Goal: Transaction & Acquisition: Purchase product/service

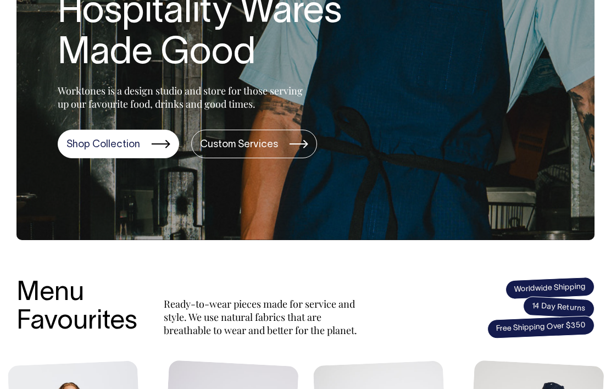
scroll to position [205, 0]
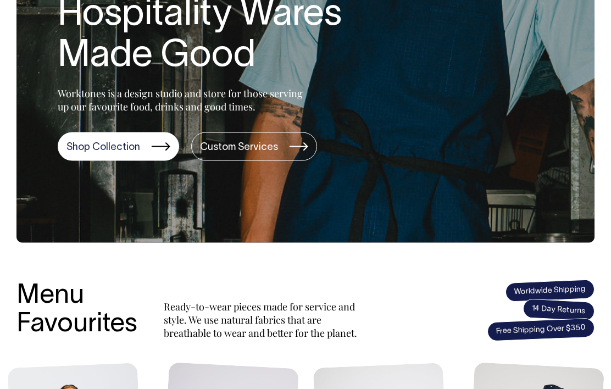
click at [75, 150] on link "Shop Collection" at bounding box center [118, 146] width 121 height 29
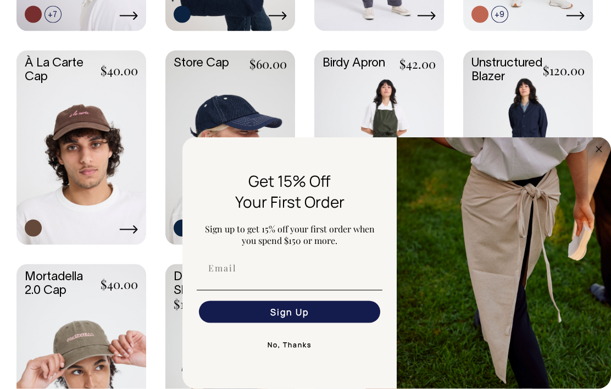
scroll to position [800, 0]
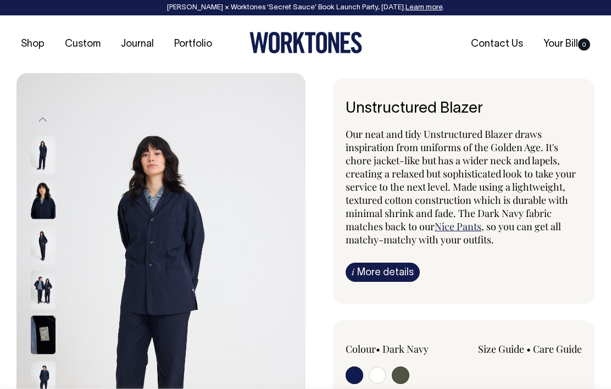
click at [35, 220] on div at bounding box center [57, 200] width 55 height 45
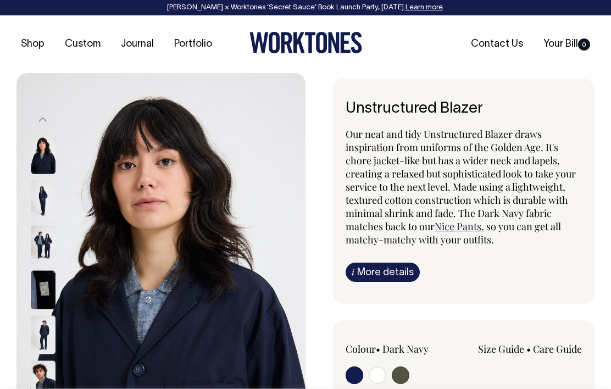
click at [35, 258] on img at bounding box center [43, 245] width 25 height 38
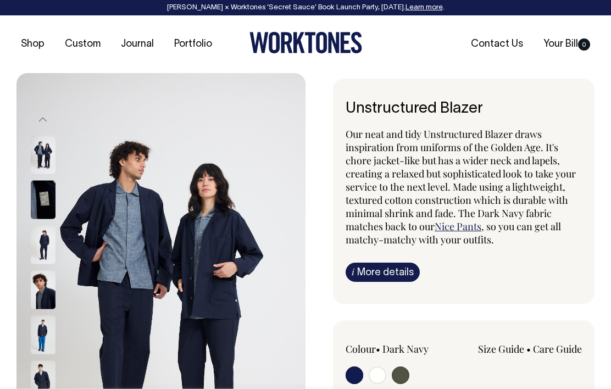
click at [34, 258] on img at bounding box center [43, 245] width 25 height 38
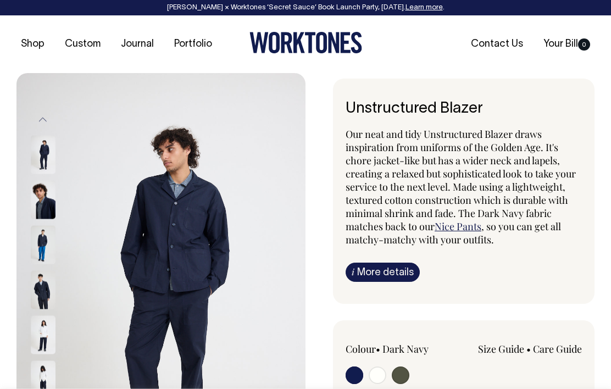
click at [32, 263] on img at bounding box center [43, 245] width 25 height 38
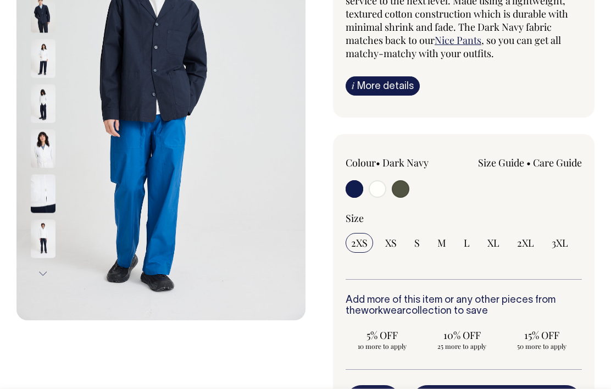
scroll to position [186, 0]
click at [447, 249] on input "M" at bounding box center [442, 244] width 20 height 20
radio input "true"
select select "M"
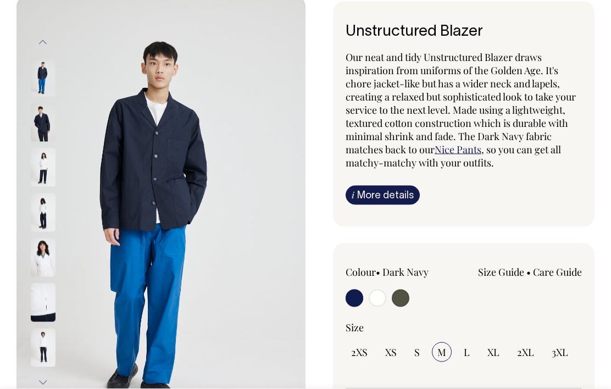
scroll to position [76, 0]
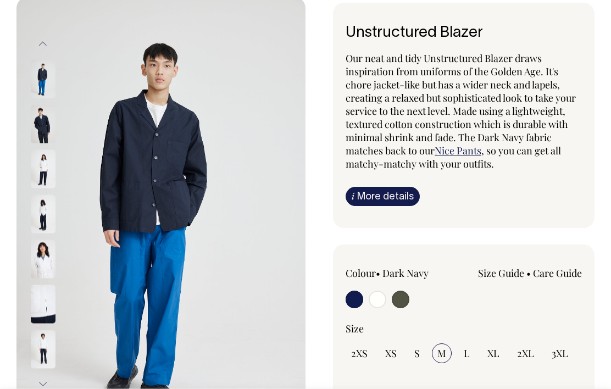
click at [177, 152] on img at bounding box center [160, 214] width 289 height 434
click at [34, 354] on img at bounding box center [43, 349] width 25 height 38
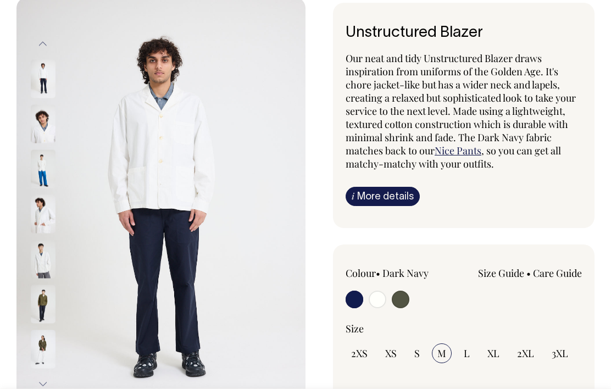
click at [33, 347] on img at bounding box center [43, 349] width 25 height 38
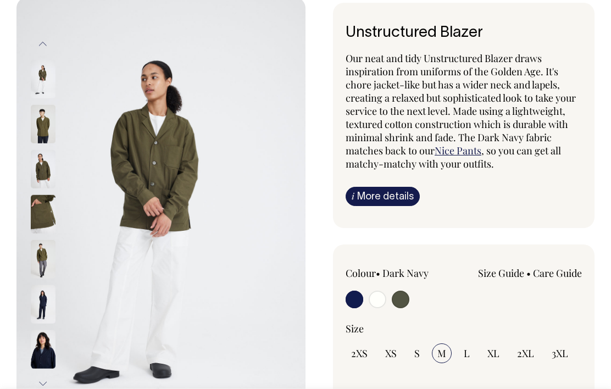
click at [357, 301] on input "radio" at bounding box center [355, 300] width 18 height 18
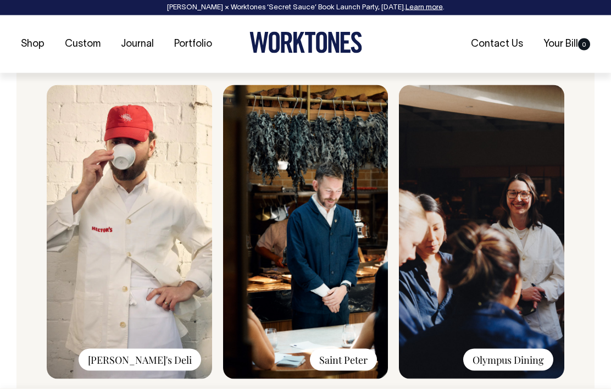
scroll to position [902, 0]
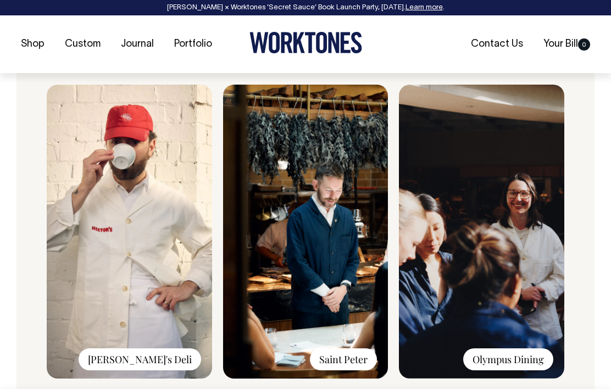
click at [346, 240] on img at bounding box center [305, 232] width 165 height 294
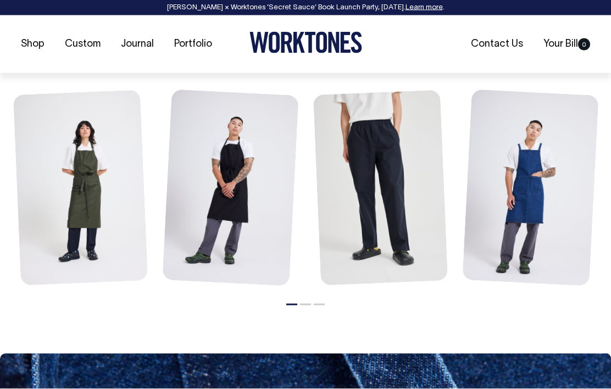
scroll to position [1340, 0]
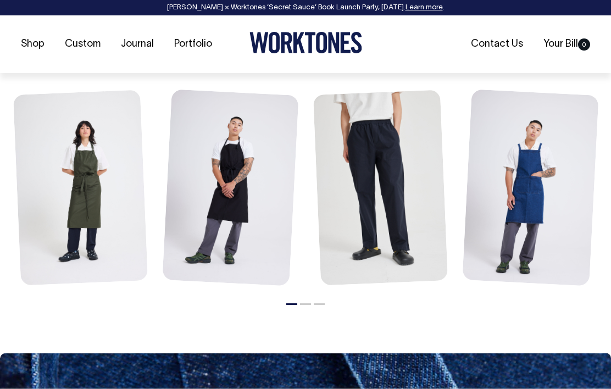
click at [399, 208] on link at bounding box center [380, 189] width 135 height 198
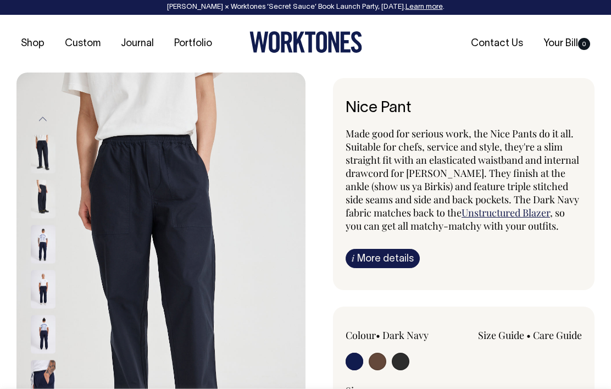
scroll to position [1, 0]
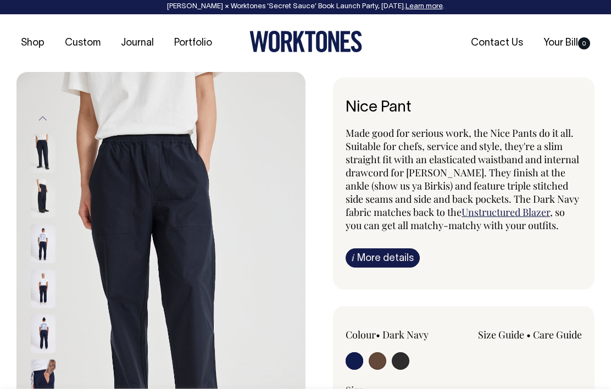
click at [29, 197] on img at bounding box center [160, 289] width 289 height 434
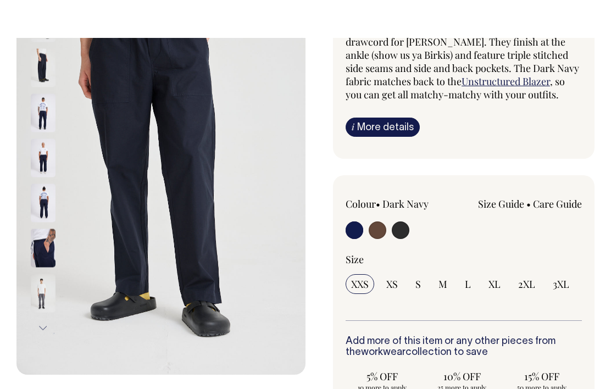
scroll to position [129, 0]
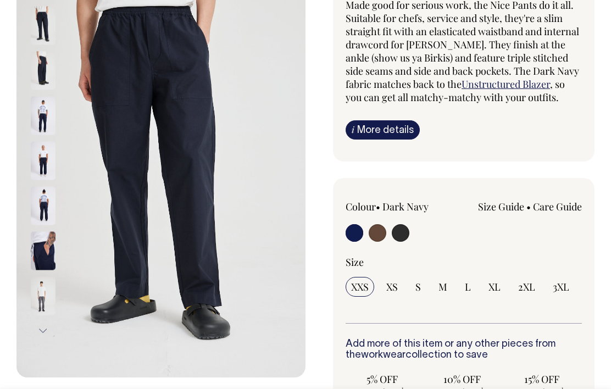
click at [475, 297] on input "L" at bounding box center [468, 287] width 17 height 20
radio input "true"
select select "L"
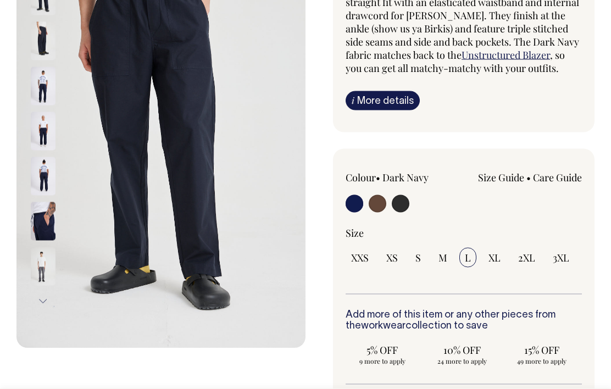
scroll to position [159, 0]
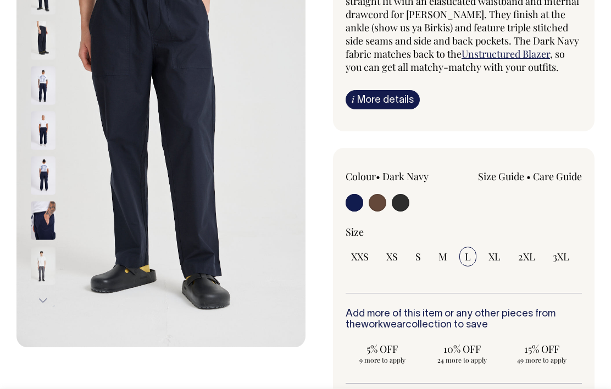
click at [33, 272] on img at bounding box center [43, 266] width 25 height 38
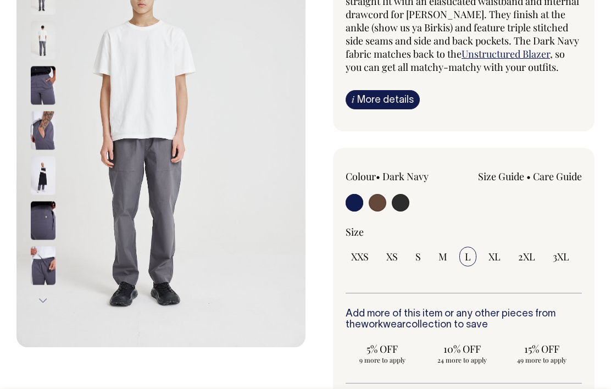
click at [38, 277] on img at bounding box center [43, 266] width 25 height 38
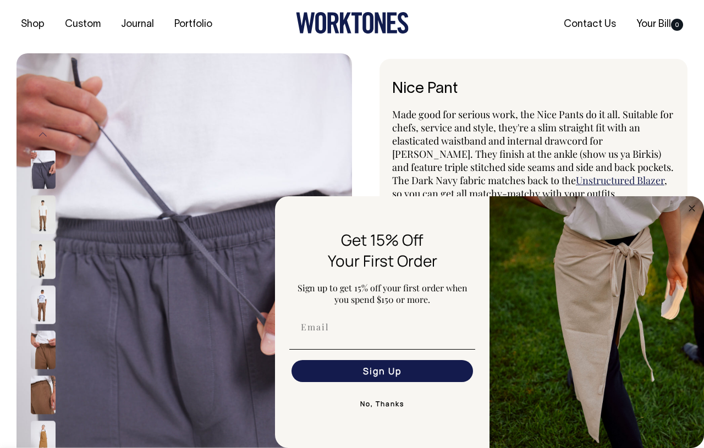
scroll to position [0, 0]
